Goal: Transaction & Acquisition: Purchase product/service

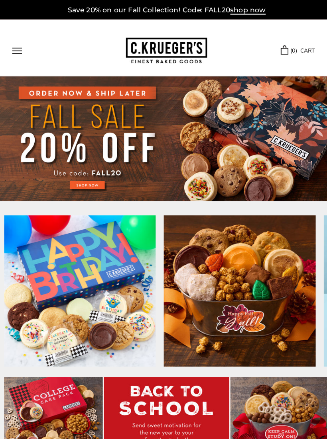
click at [85, 182] on img at bounding box center [163, 136] width 327 height 123
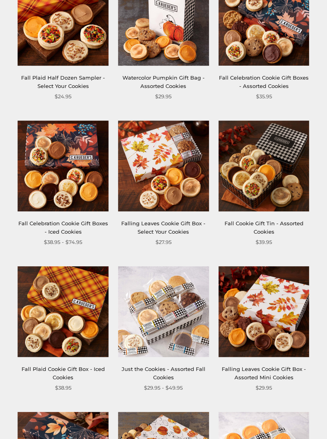
scroll to position [593, 0]
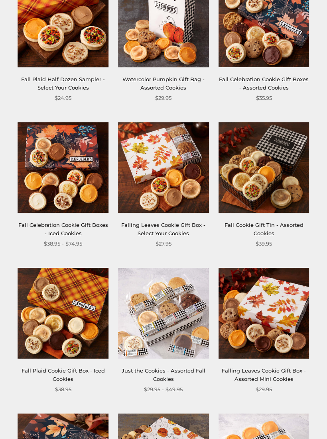
click at [183, 324] on img at bounding box center [163, 313] width 91 height 91
click at [177, 302] on img at bounding box center [163, 313] width 91 height 91
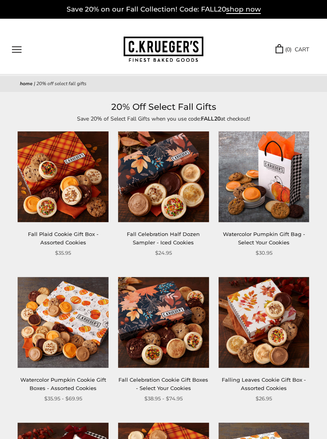
scroll to position [0, 0]
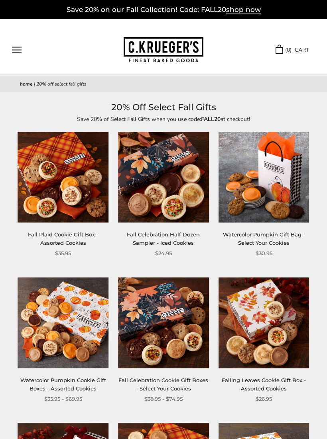
click at [264, 232] on link "Watercolor Pumpkin Gift Bag - Select Your Cookies" at bounding box center [264, 239] width 82 height 15
click at [264, 222] on img at bounding box center [263, 177] width 91 height 91
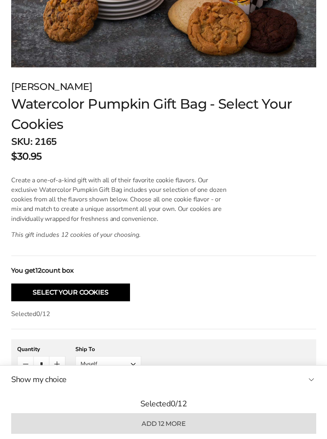
scroll to position [340, 0]
click at [87, 286] on button "Select Your Cookies" at bounding box center [71, 291] width 118 height 18
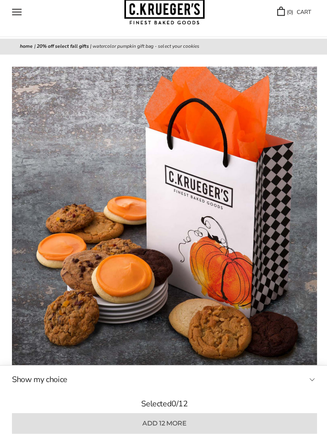
scroll to position [0, 0]
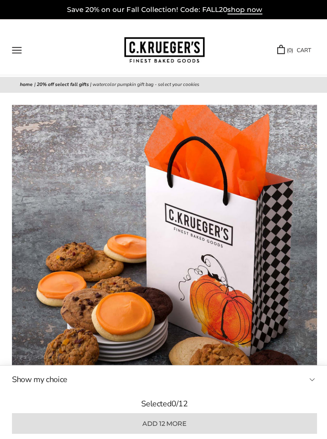
click at [29, 43] on div "****** TRY US! Sign In ( 0 ) CART ( 0 ) CART Bestsellers Fall ALL Fall Gifts NE…" at bounding box center [163, 47] width 327 height 56
click at [17, 53] on button "Open navigation" at bounding box center [17, 50] width 10 height 7
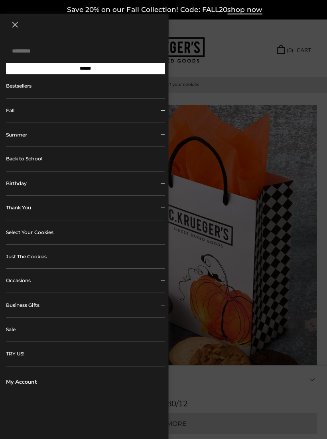
click at [23, 53] on input "Search..." at bounding box center [85, 51] width 158 height 16
click at [98, 59] on input "**********" at bounding box center [85, 51] width 158 height 16
type input "**********"
click at [90, 71] on input "******" at bounding box center [85, 68] width 158 height 11
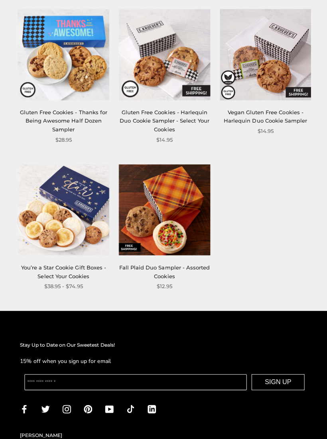
scroll to position [875, 0]
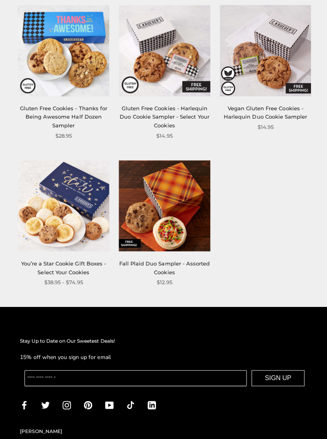
click at [55, 212] on img at bounding box center [63, 204] width 91 height 91
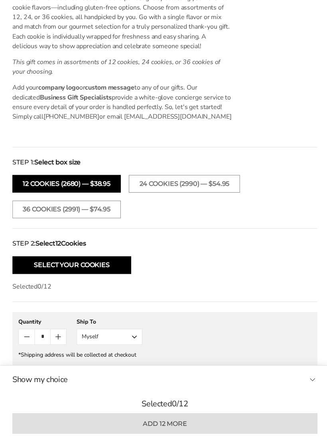
scroll to position [521, 0]
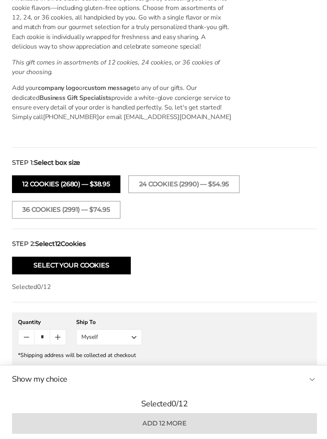
click at [78, 261] on button "Select Your Cookies" at bounding box center [71, 265] width 118 height 18
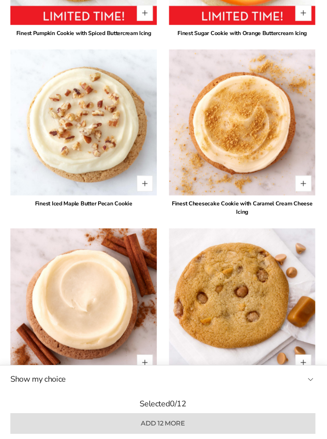
scroll to position [1244, 0]
